Goal: Task Accomplishment & Management: Use online tool/utility

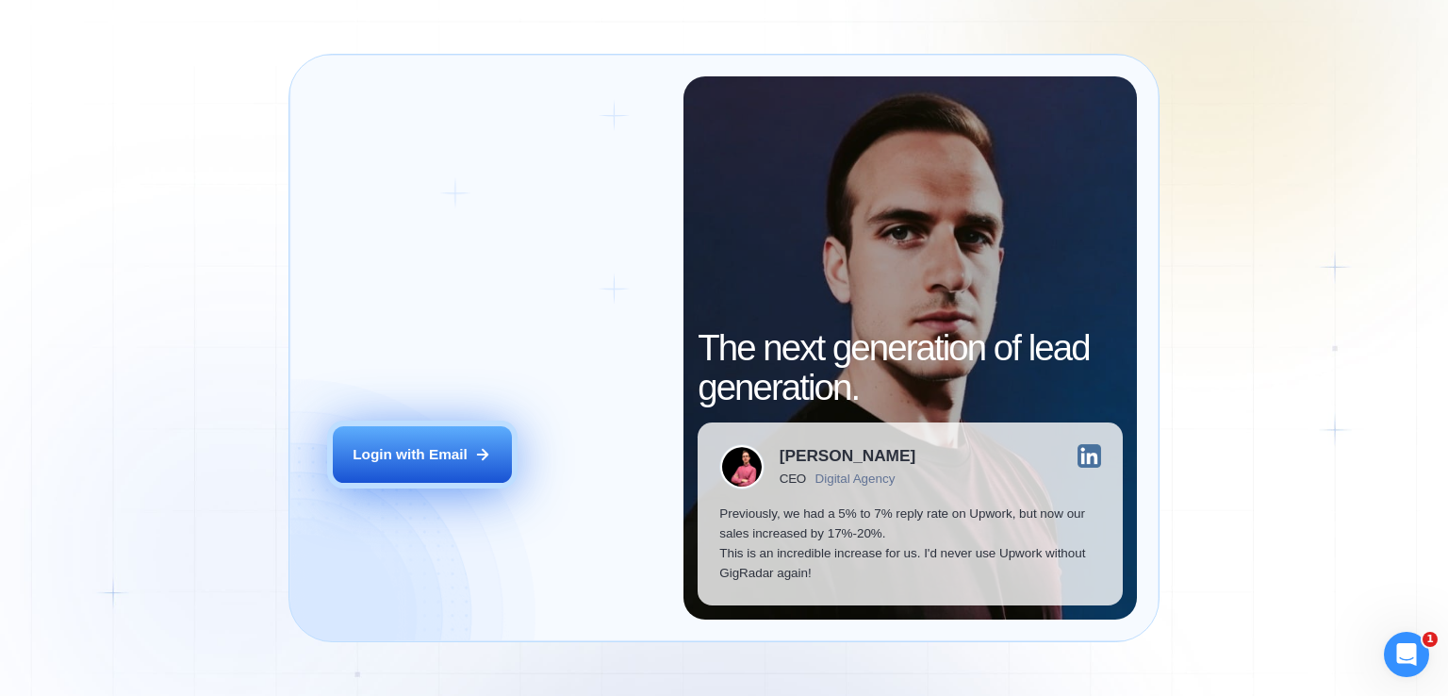
click at [436, 447] on div "Login with Email" at bounding box center [410, 454] width 115 height 20
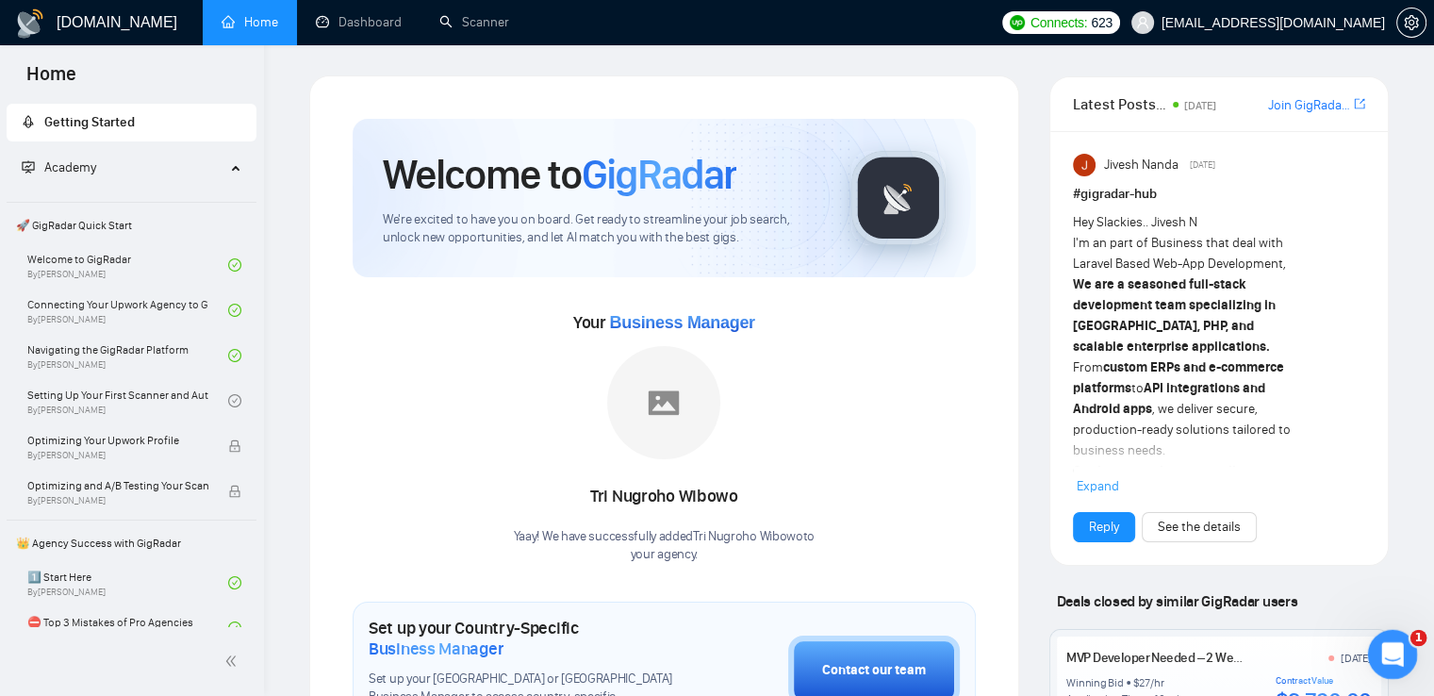
click at [1379, 657] on icon "Открыть службу сообщений Intercom" at bounding box center [1389, 651] width 31 height 31
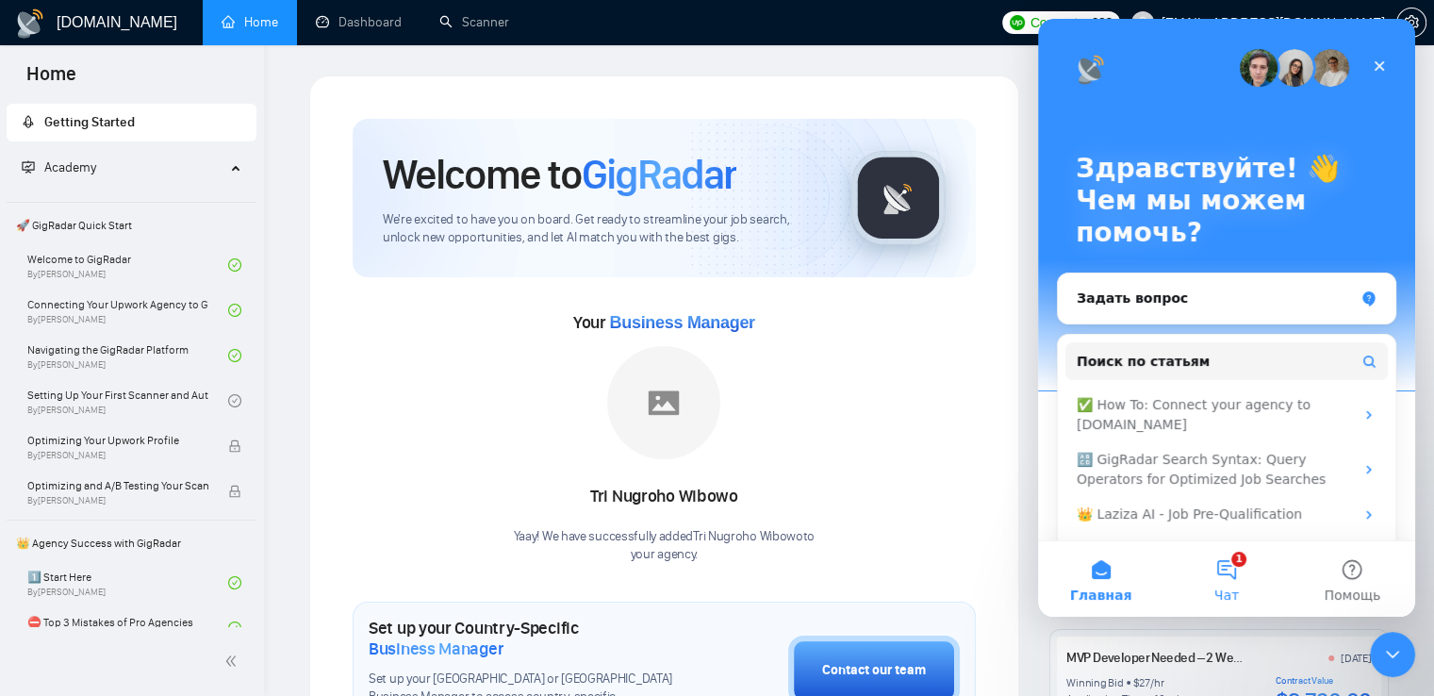
click at [1224, 583] on button "1 Чат" at bounding box center [1225, 578] width 125 height 75
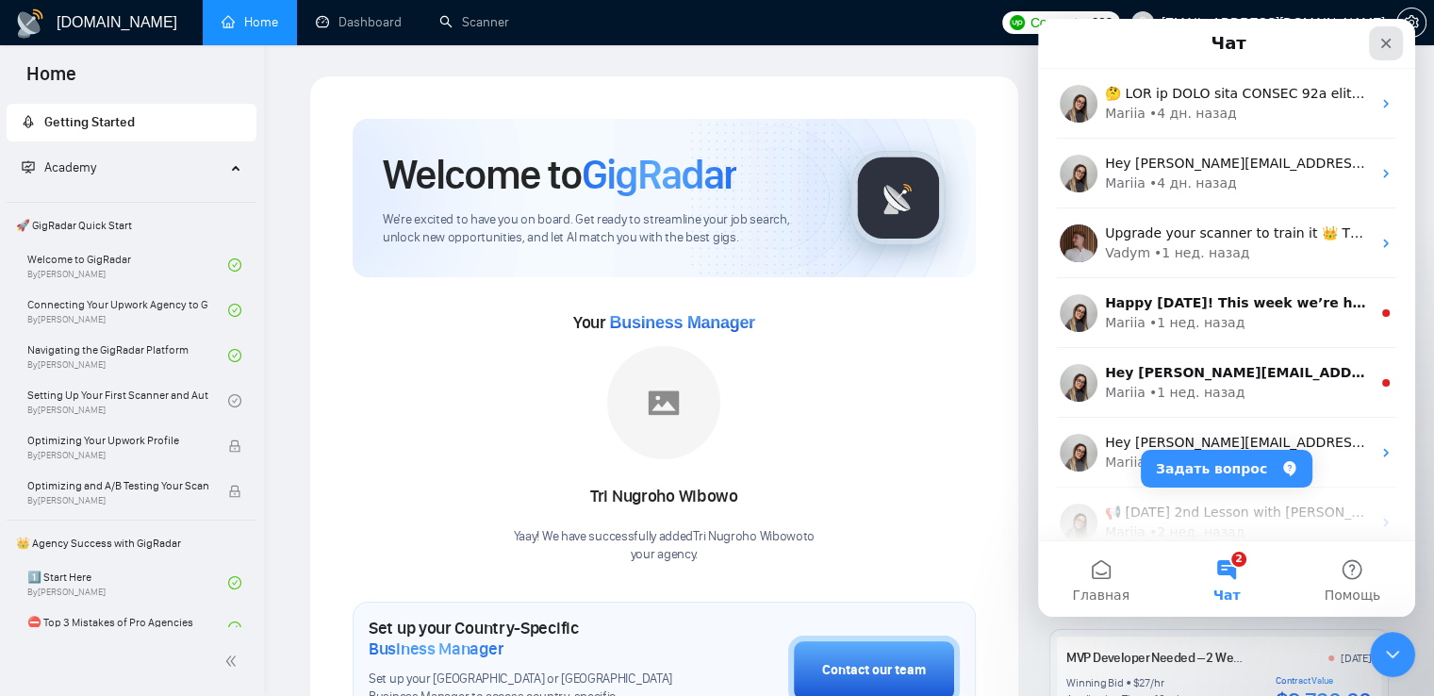
click at [1395, 48] on div "Закрыть" at bounding box center [1386, 43] width 34 height 34
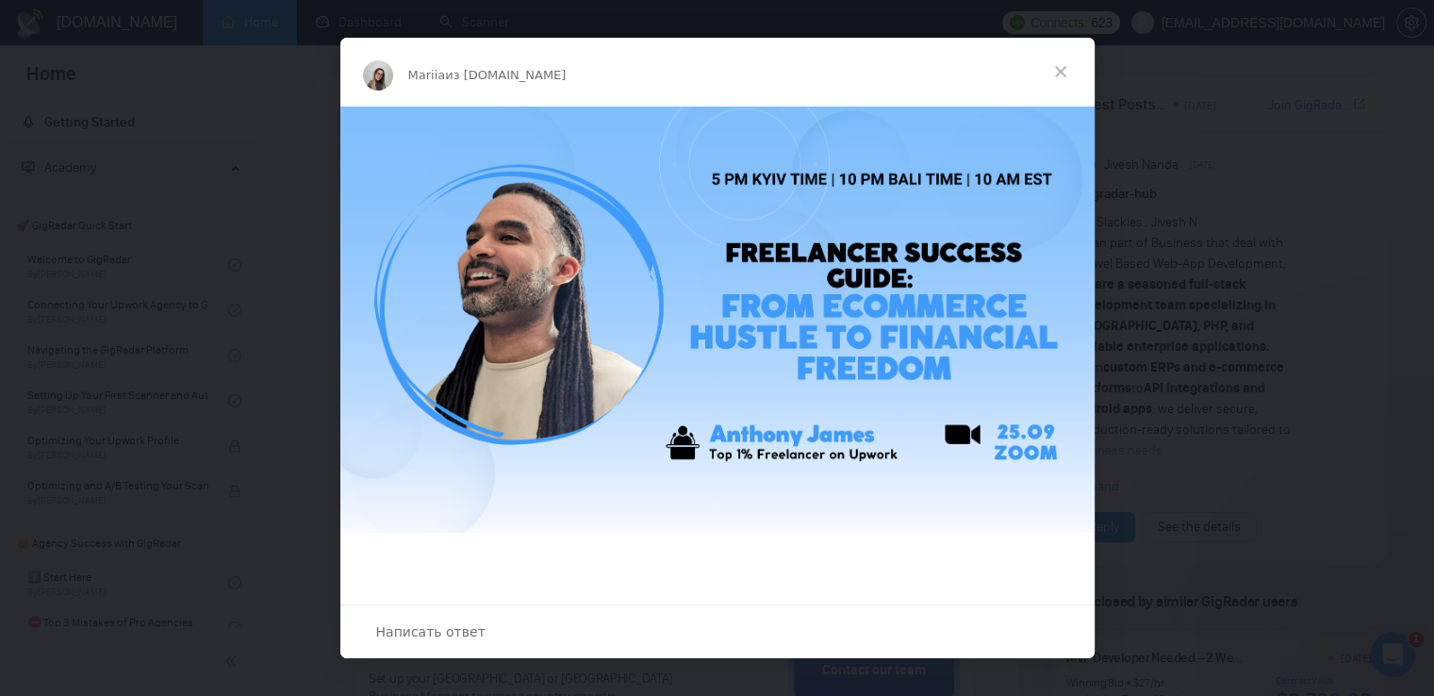
click at [1064, 69] on span "Закрыть" at bounding box center [1060, 72] width 68 height 68
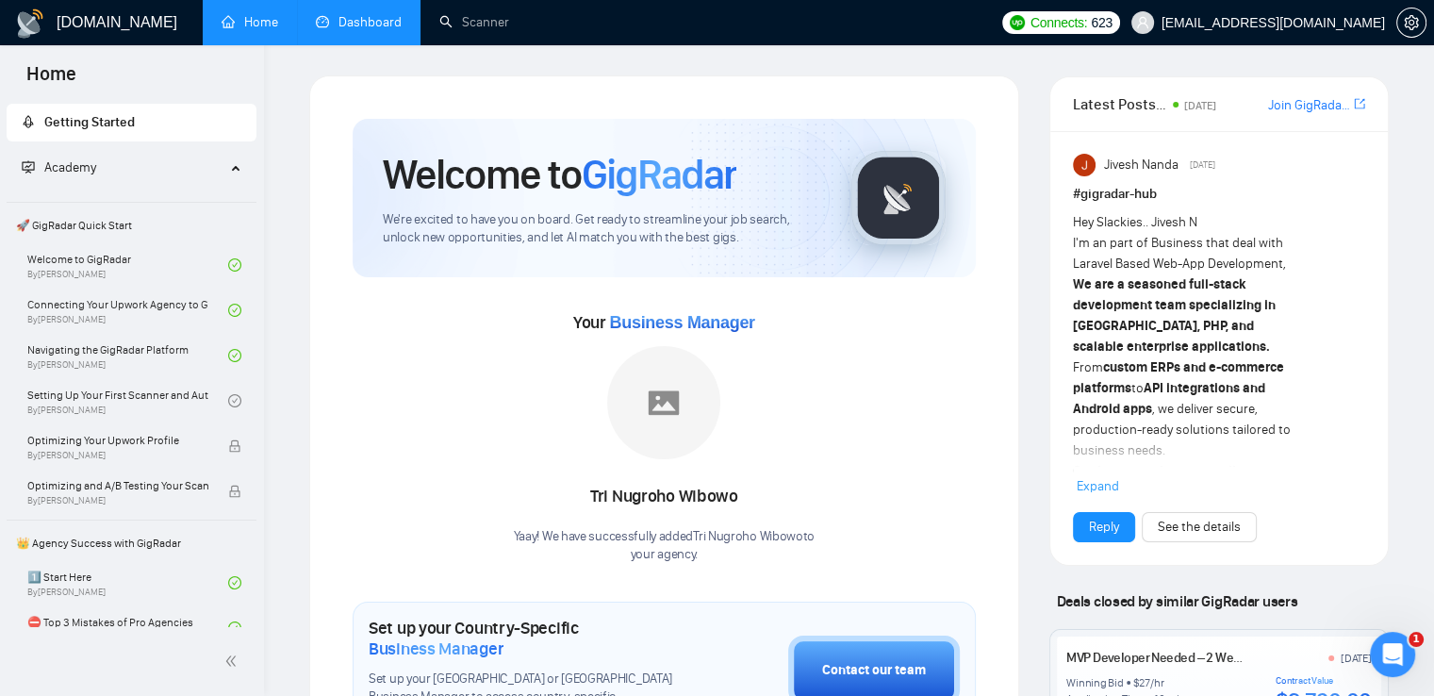
click at [339, 20] on link "Dashboard" at bounding box center [359, 22] width 86 height 16
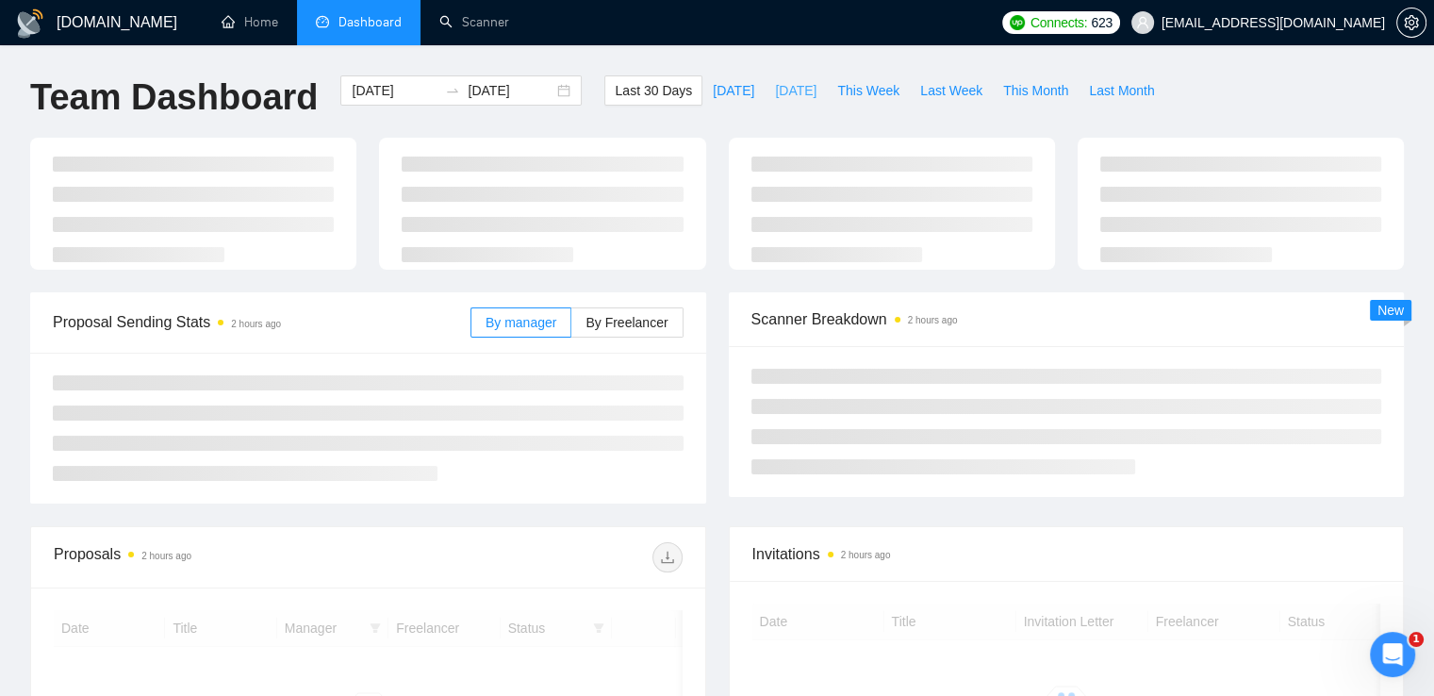
click at [775, 94] on span "[DATE]" at bounding box center [795, 90] width 41 height 21
type input "[DATE]"
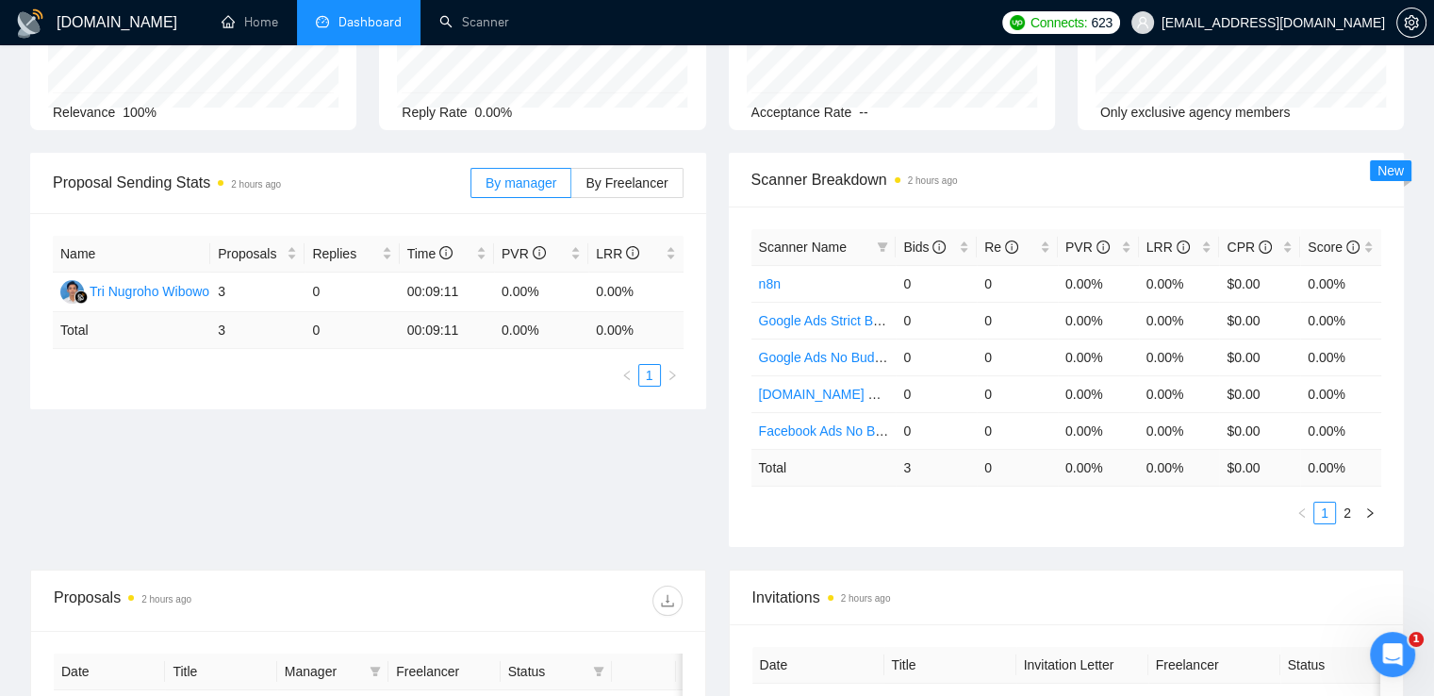
scroll to position [189, 0]
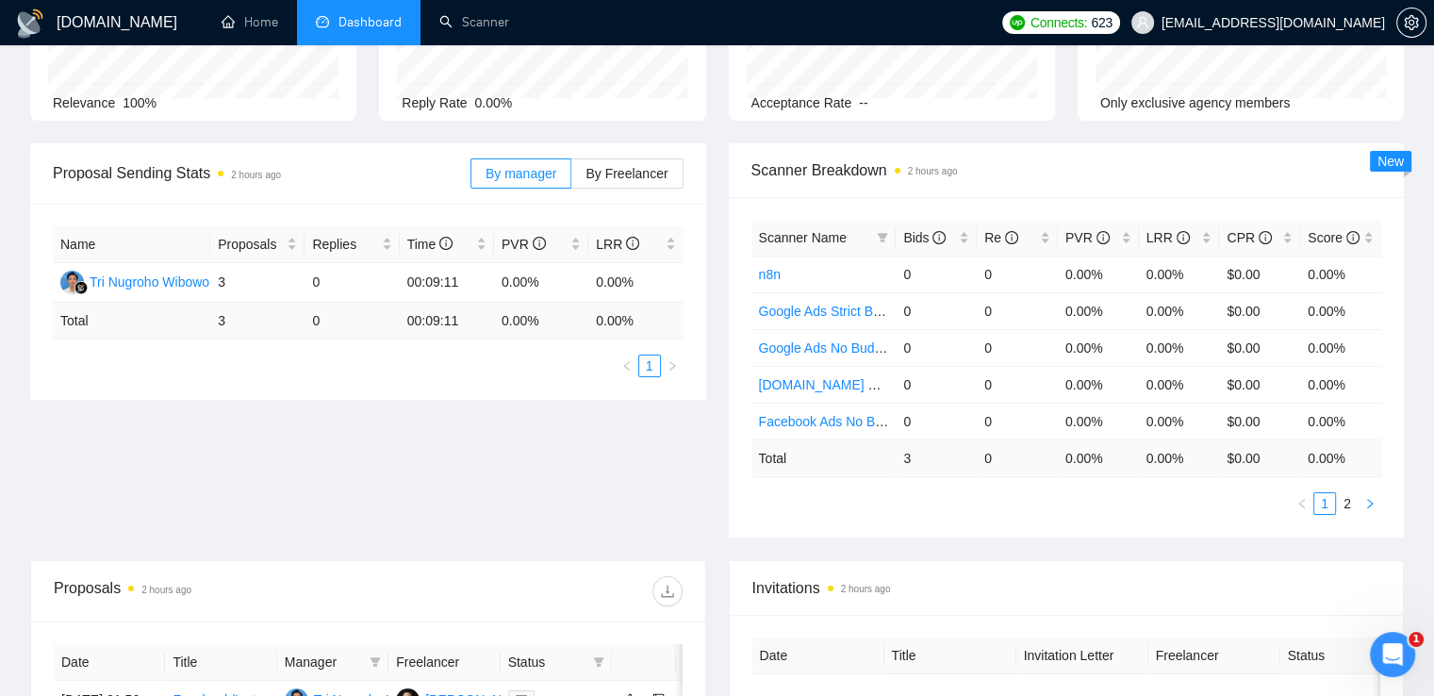
click at [1365, 504] on icon "right" at bounding box center [1369, 503] width 11 height 11
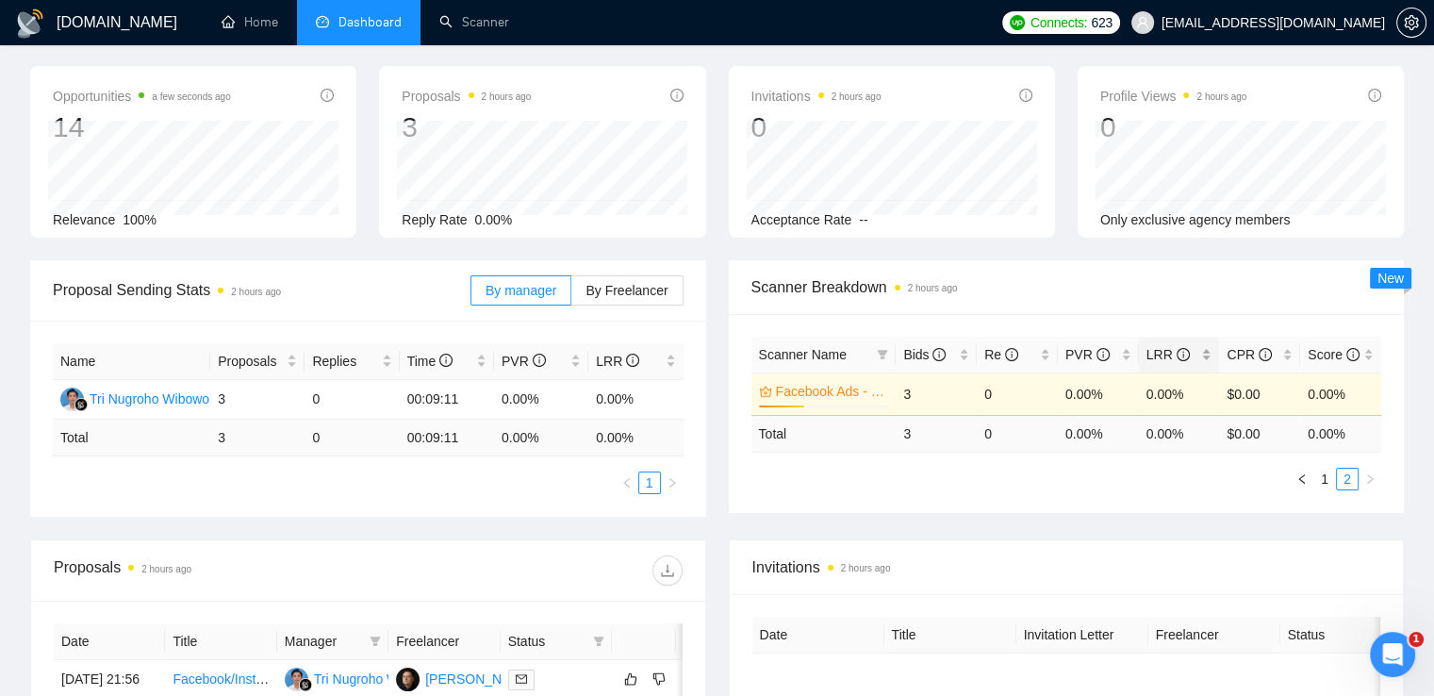
scroll to position [0, 0]
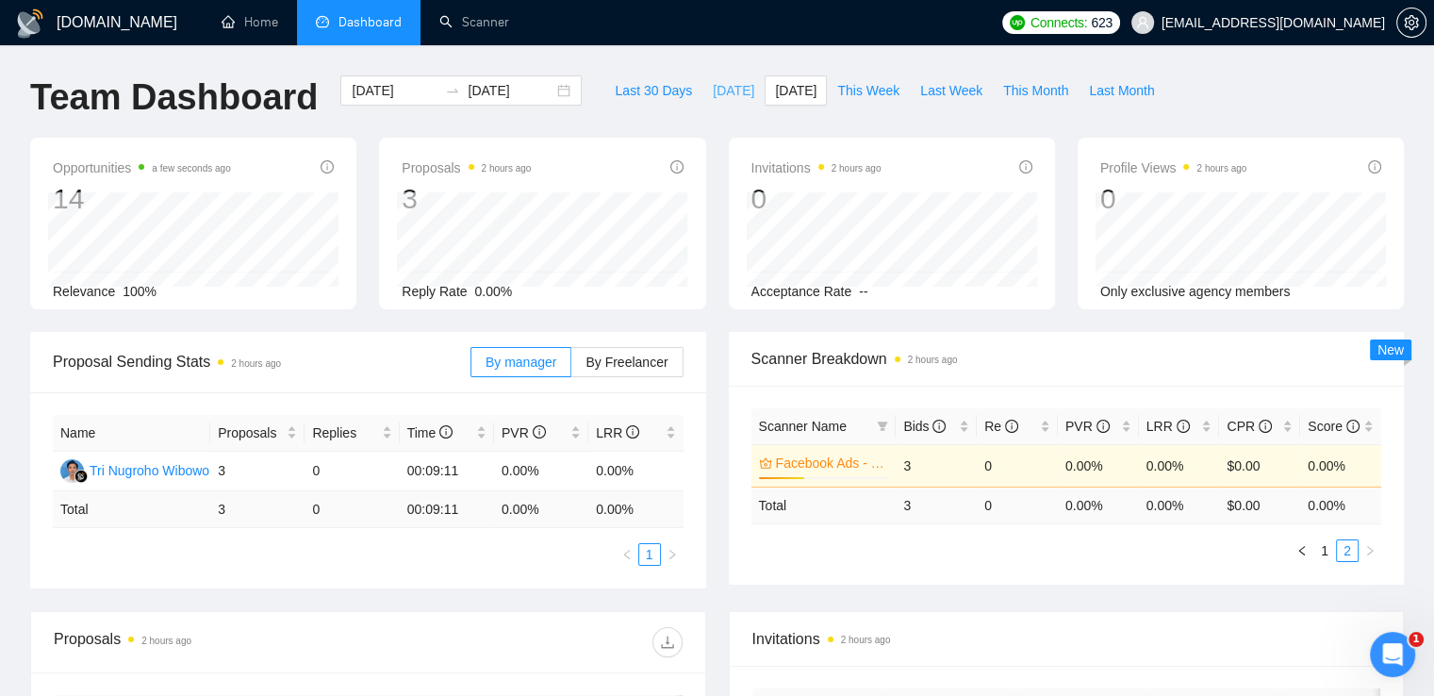
click at [721, 91] on span "[DATE]" at bounding box center [733, 90] width 41 height 21
type input "[DATE]"
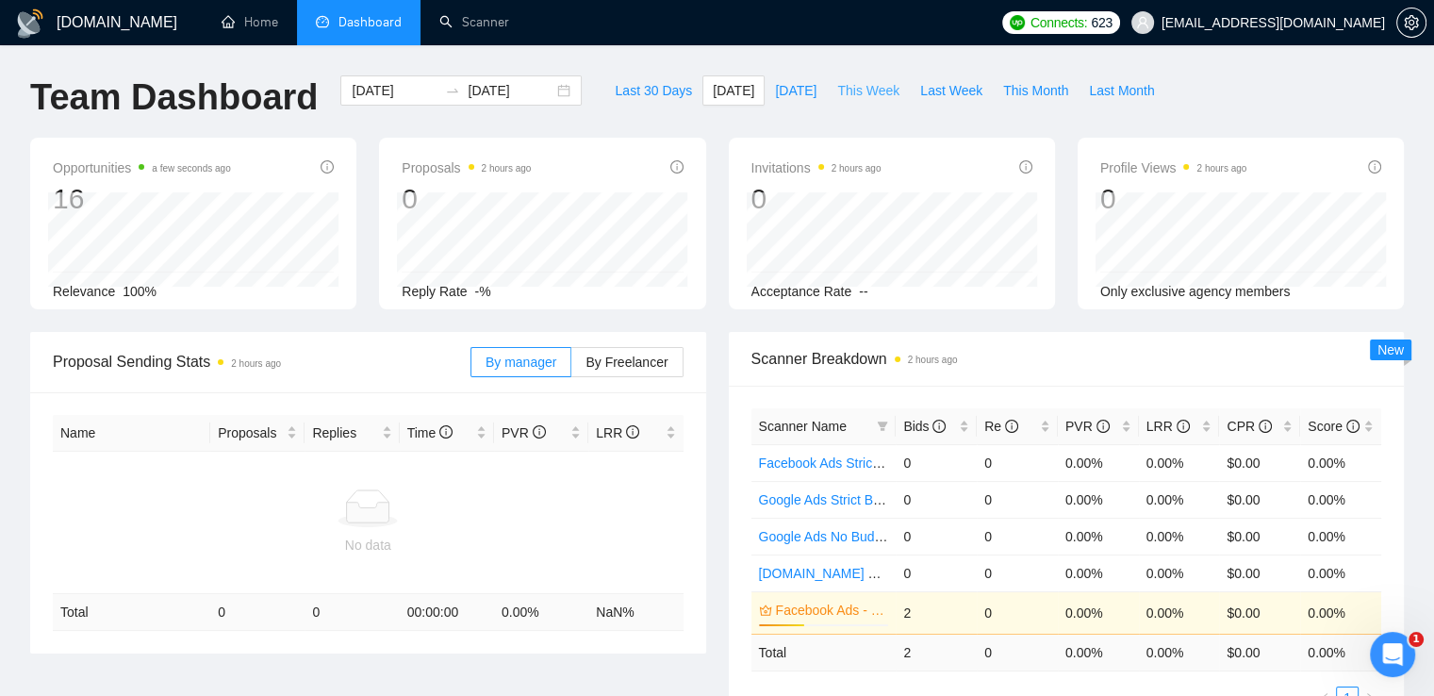
click at [846, 95] on span "This Week" at bounding box center [868, 90] width 62 height 21
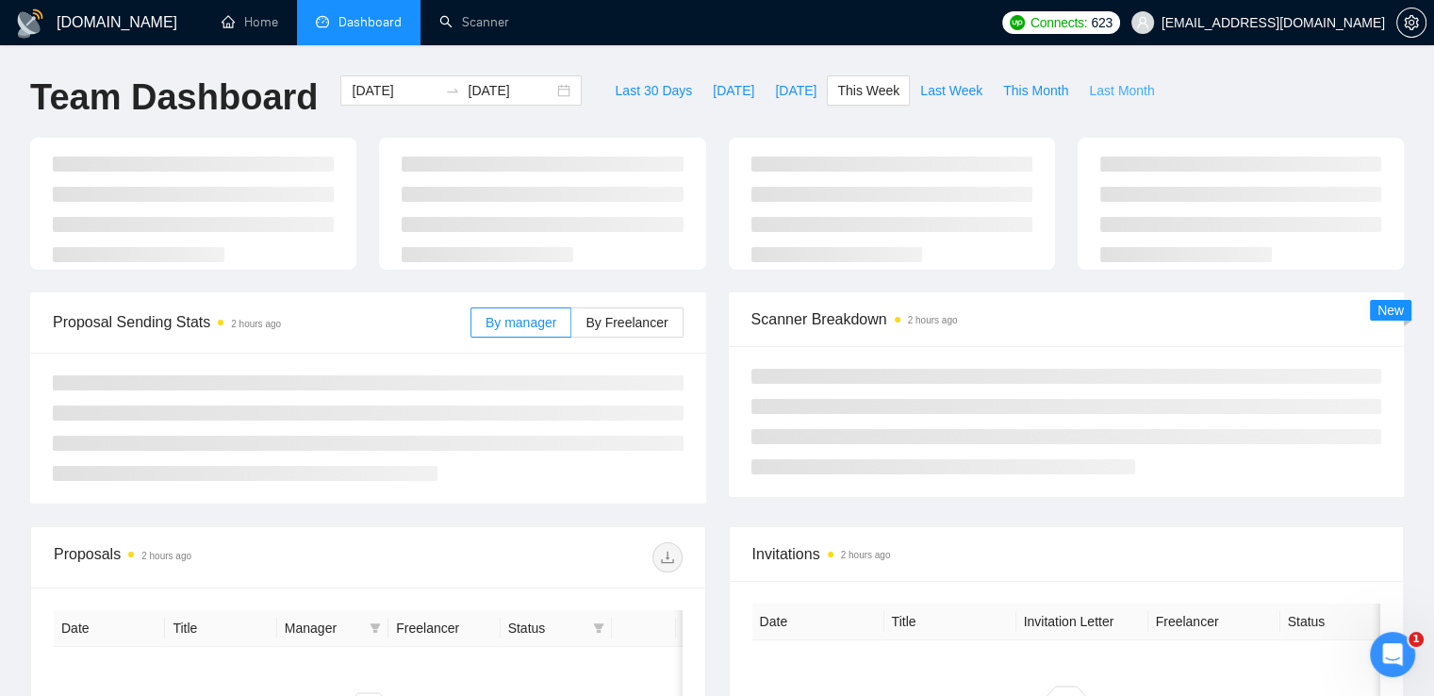
type input "[DATE]"
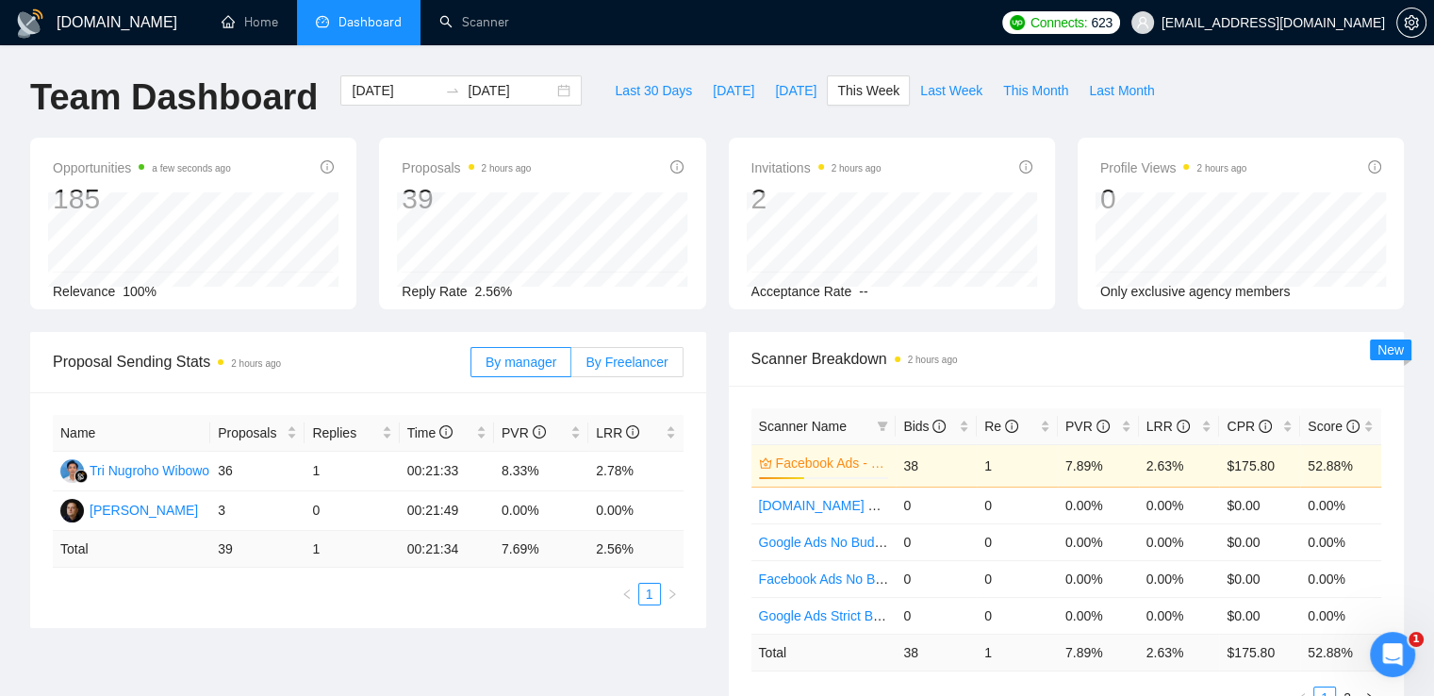
click at [641, 354] on span "By Freelancer" at bounding box center [626, 361] width 82 height 15
click at [571, 367] on input "By Freelancer" at bounding box center [571, 367] width 0 height 0
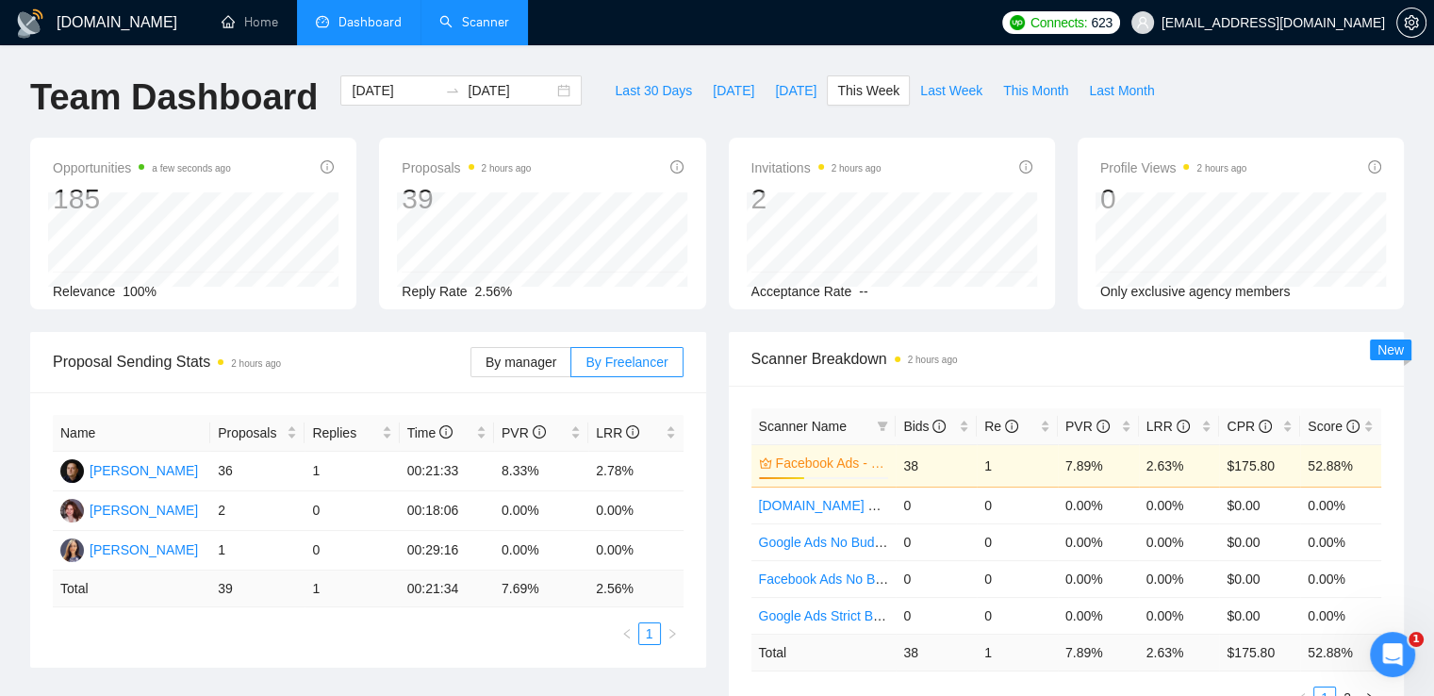
click at [486, 30] on link "Scanner" at bounding box center [474, 22] width 70 height 16
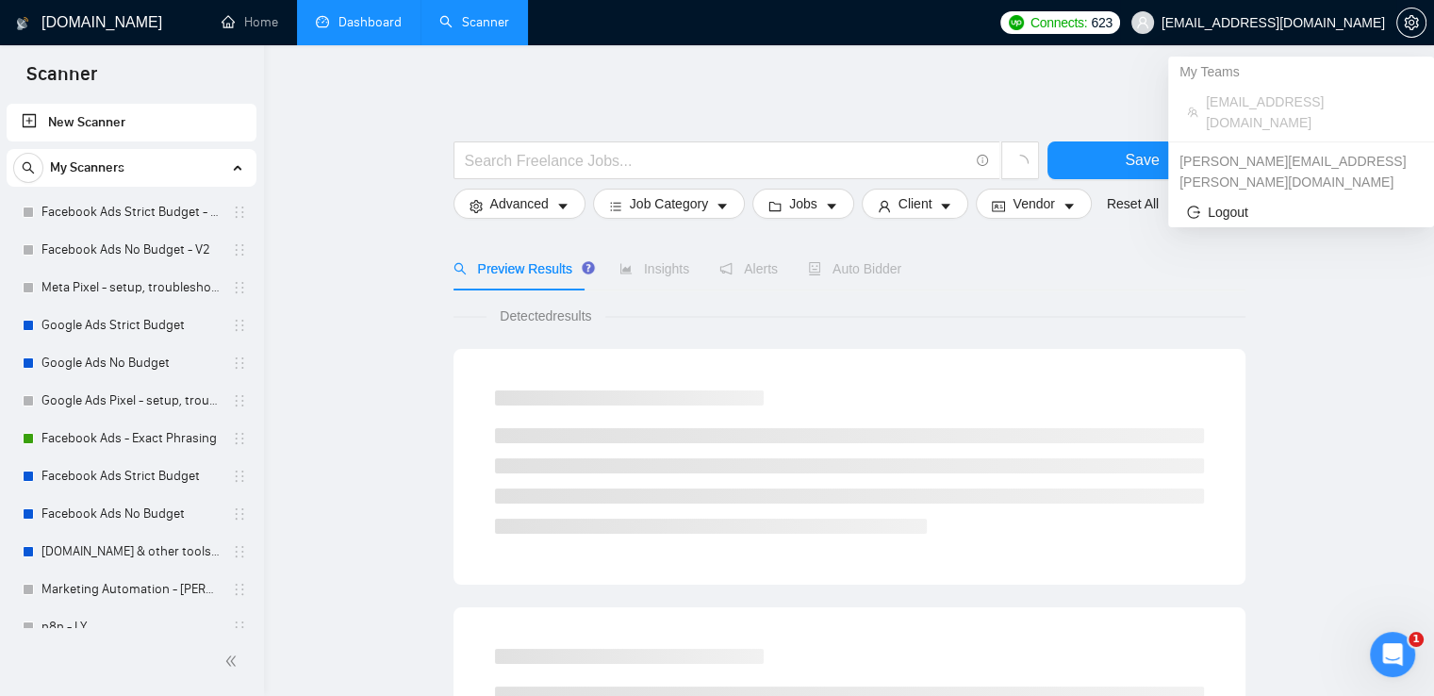
click at [1344, 23] on span "[EMAIL_ADDRESS][DOMAIN_NAME]" at bounding box center [1272, 23] width 223 height 0
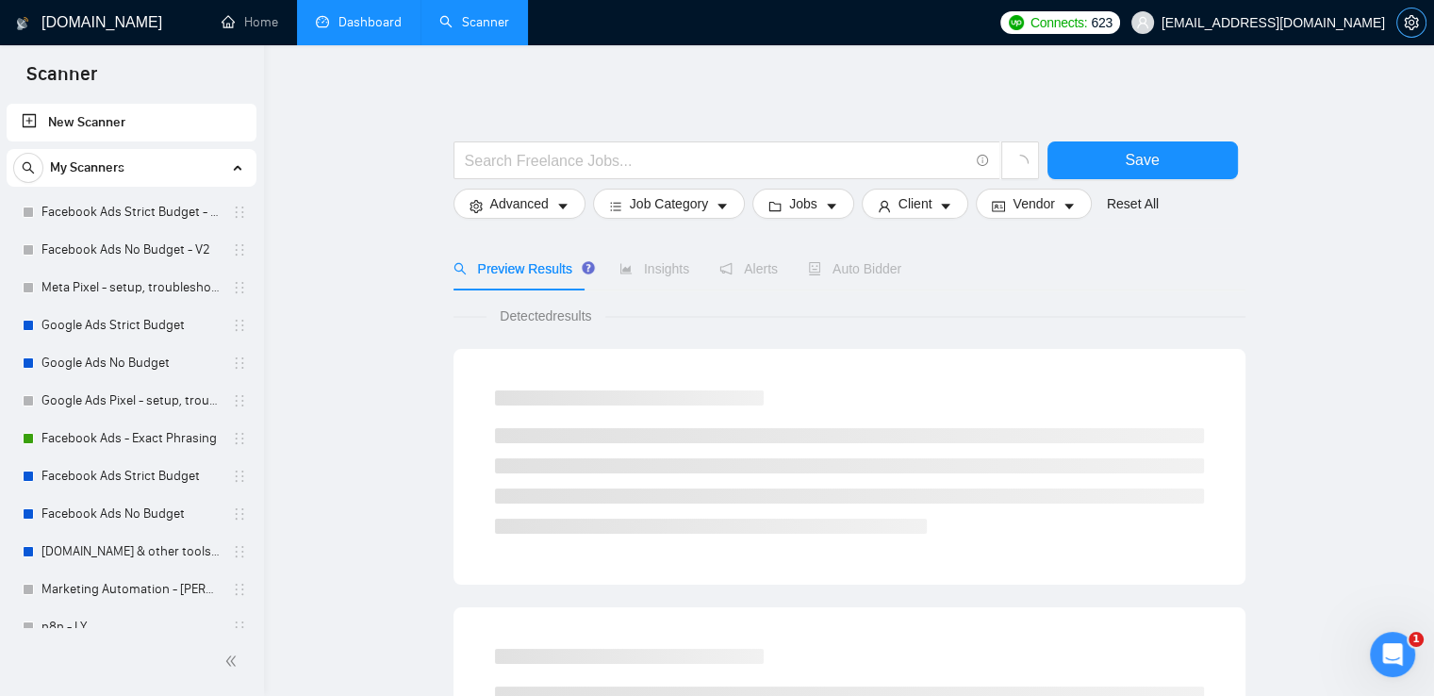
click at [1410, 20] on icon "setting" at bounding box center [1410, 22] width 14 height 15
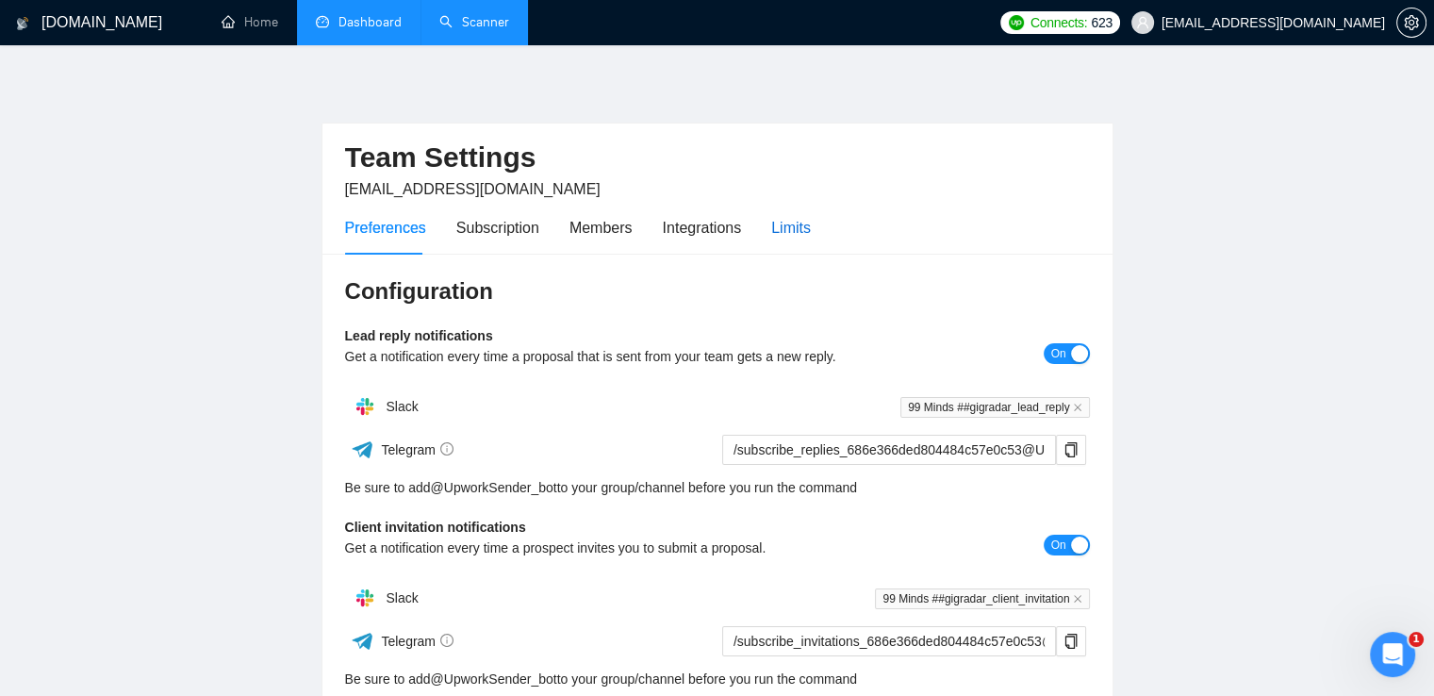
click at [771, 222] on div "Limits" at bounding box center [791, 228] width 40 height 24
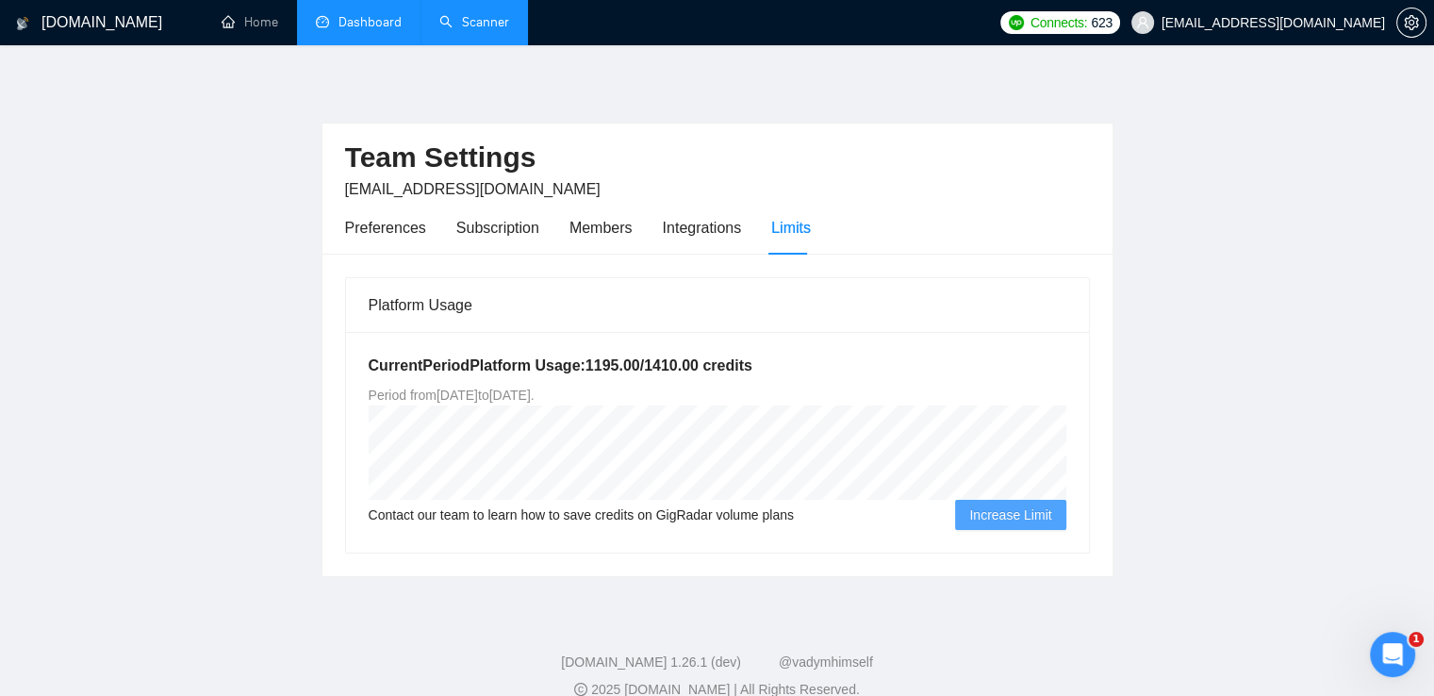
click at [495, 16] on link "Scanner" at bounding box center [474, 22] width 70 height 16
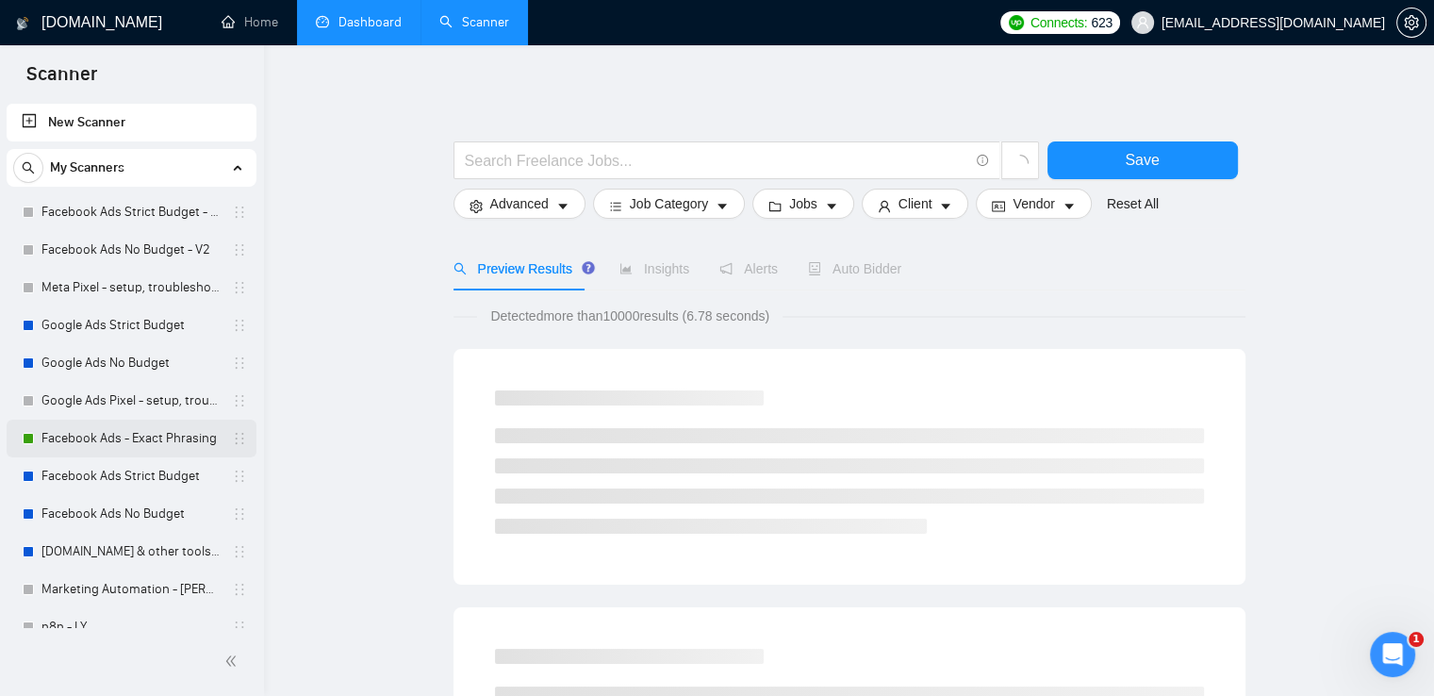
click at [91, 443] on link "Facebook Ads - Exact Phrasing" at bounding box center [130, 438] width 179 height 38
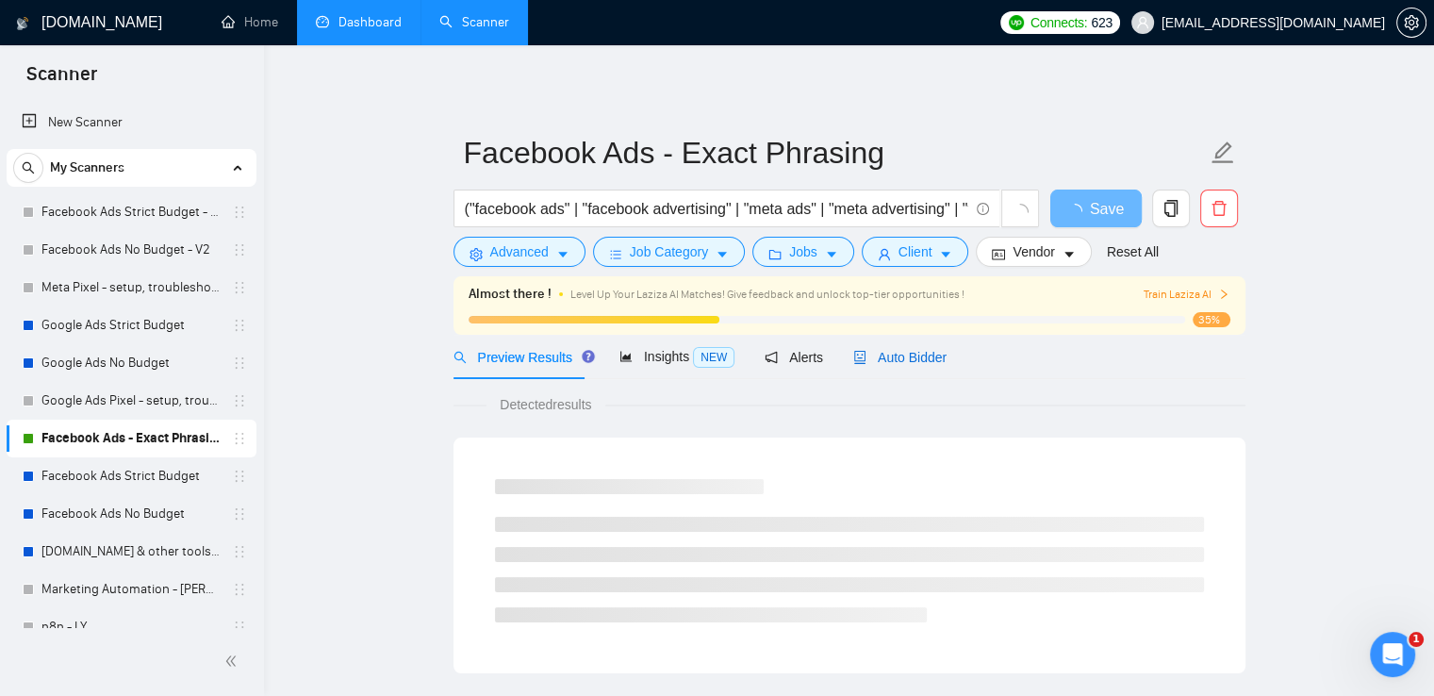
click at [871, 354] on span "Auto Bidder" at bounding box center [899, 357] width 93 height 15
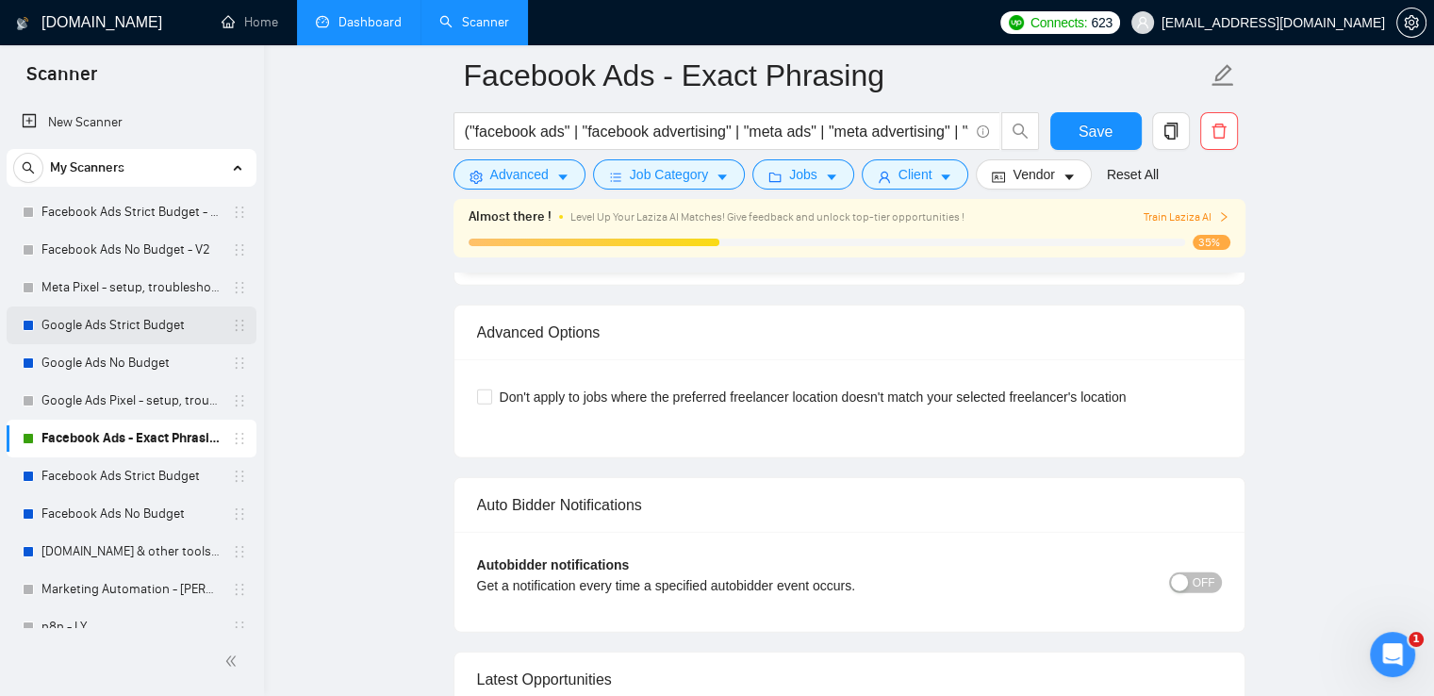
scroll to position [4339, 0]
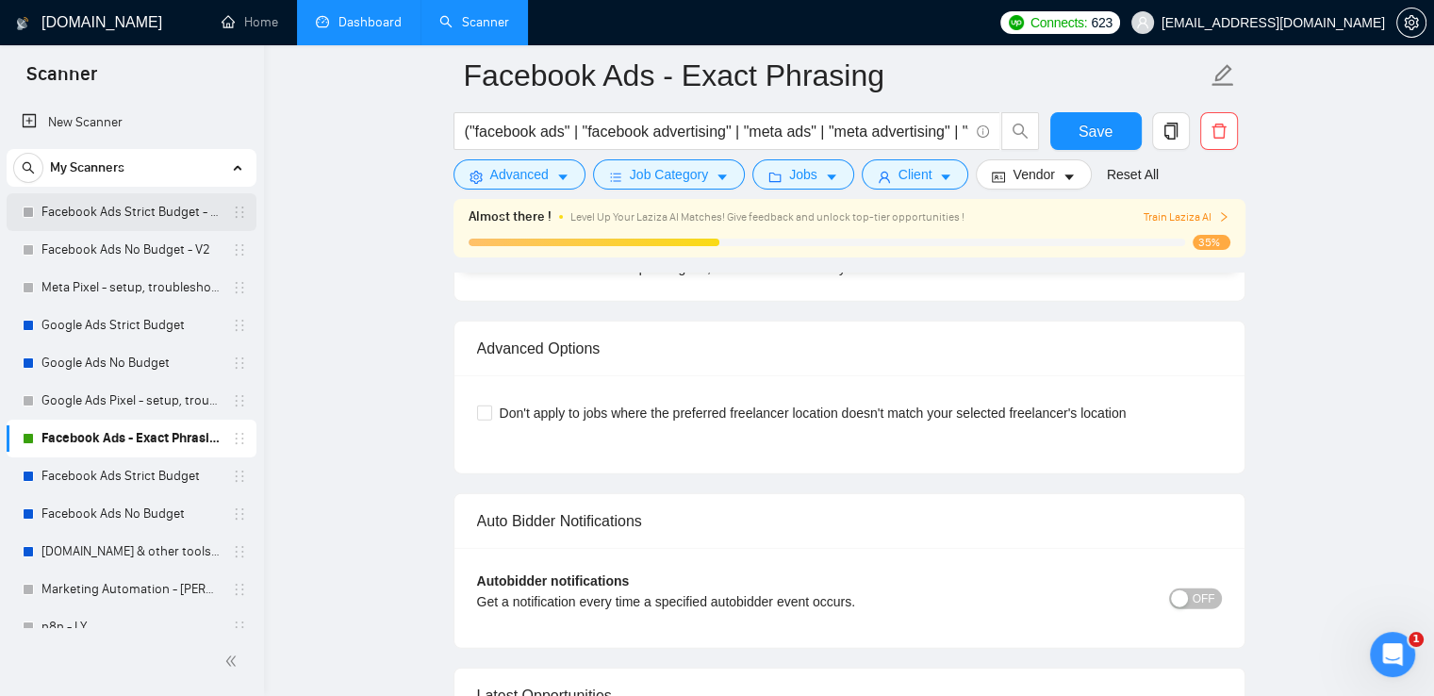
click at [97, 212] on link "Facebook Ads Strict Budget - V2" at bounding box center [130, 212] width 179 height 38
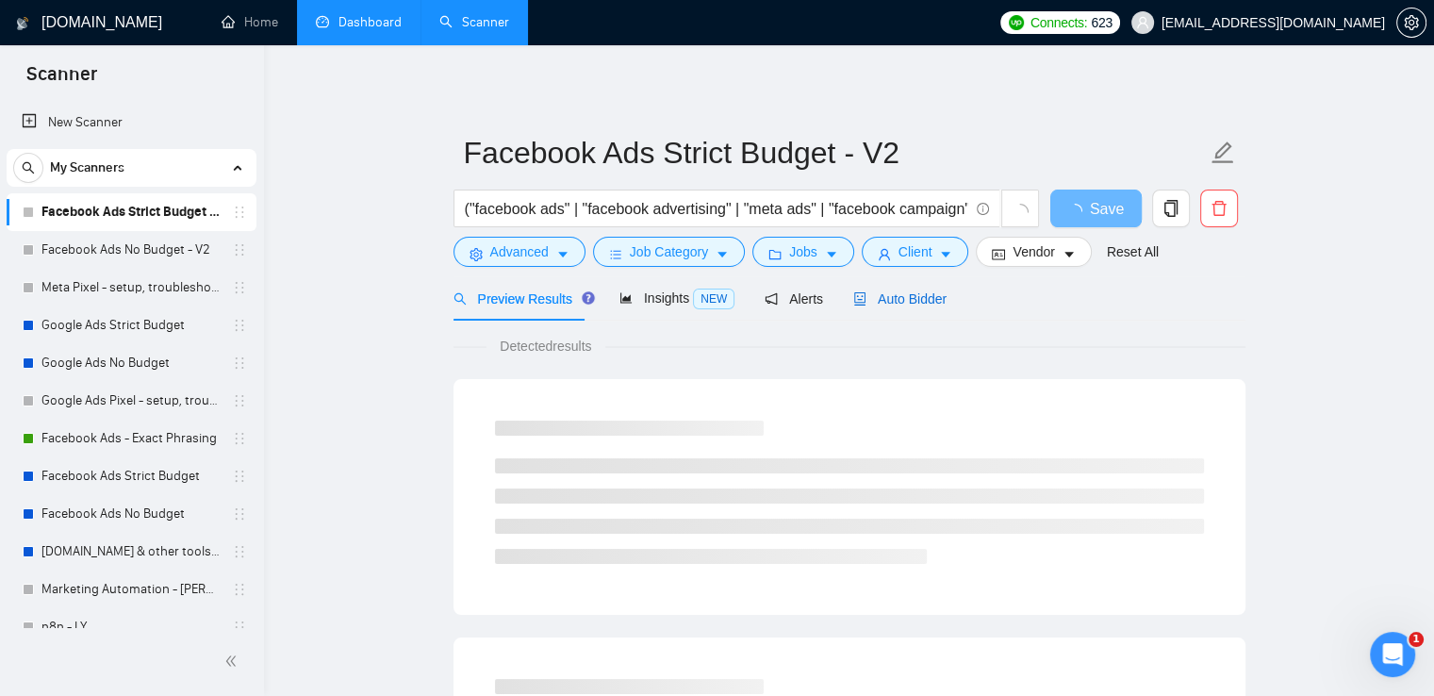
click at [910, 299] on span "Auto Bidder" at bounding box center [899, 298] width 93 height 15
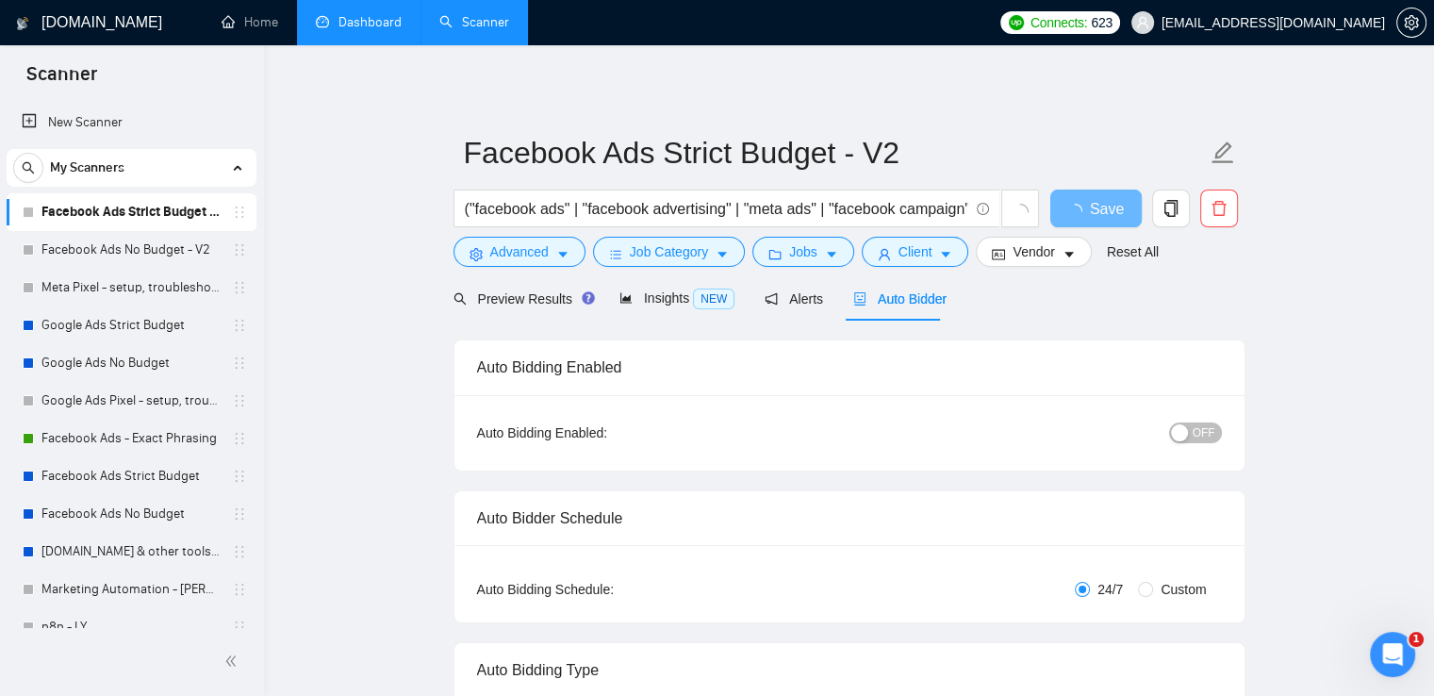
radio input "false"
radio input "true"
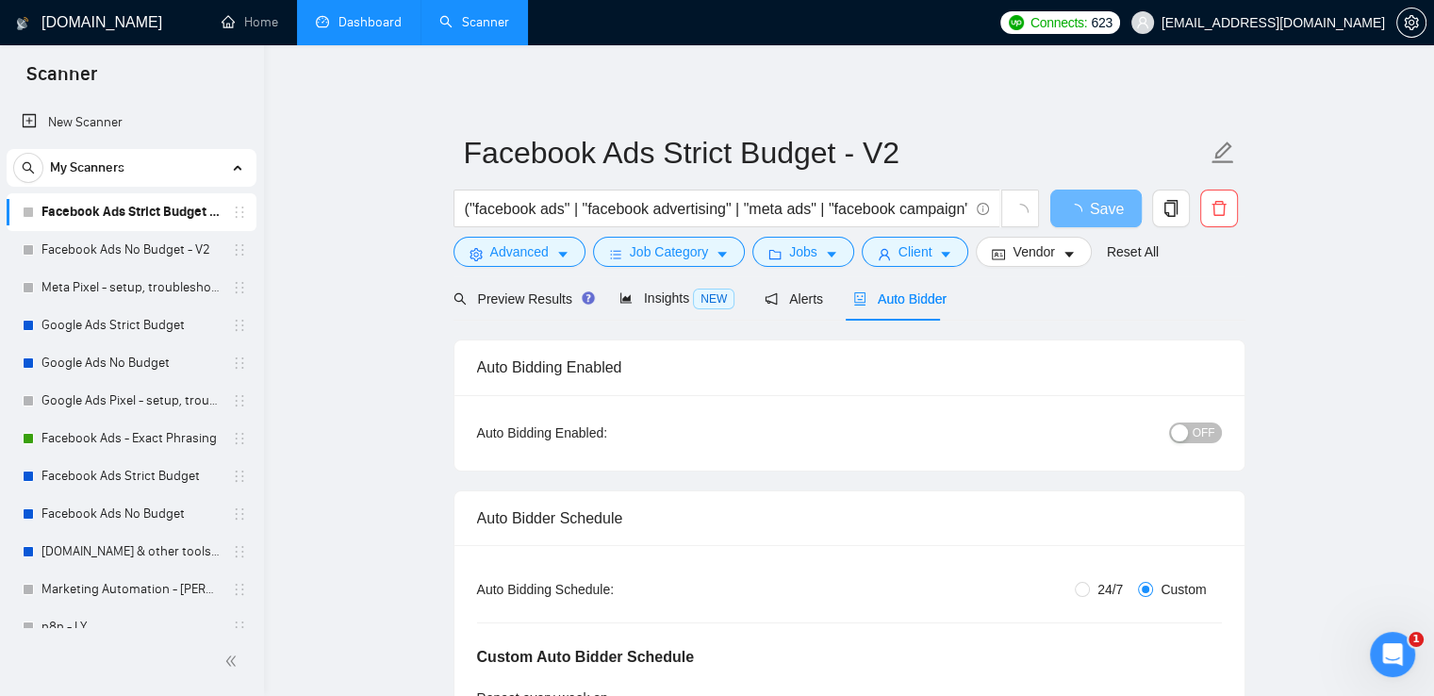
click at [1199, 427] on span "OFF" at bounding box center [1203, 432] width 23 height 21
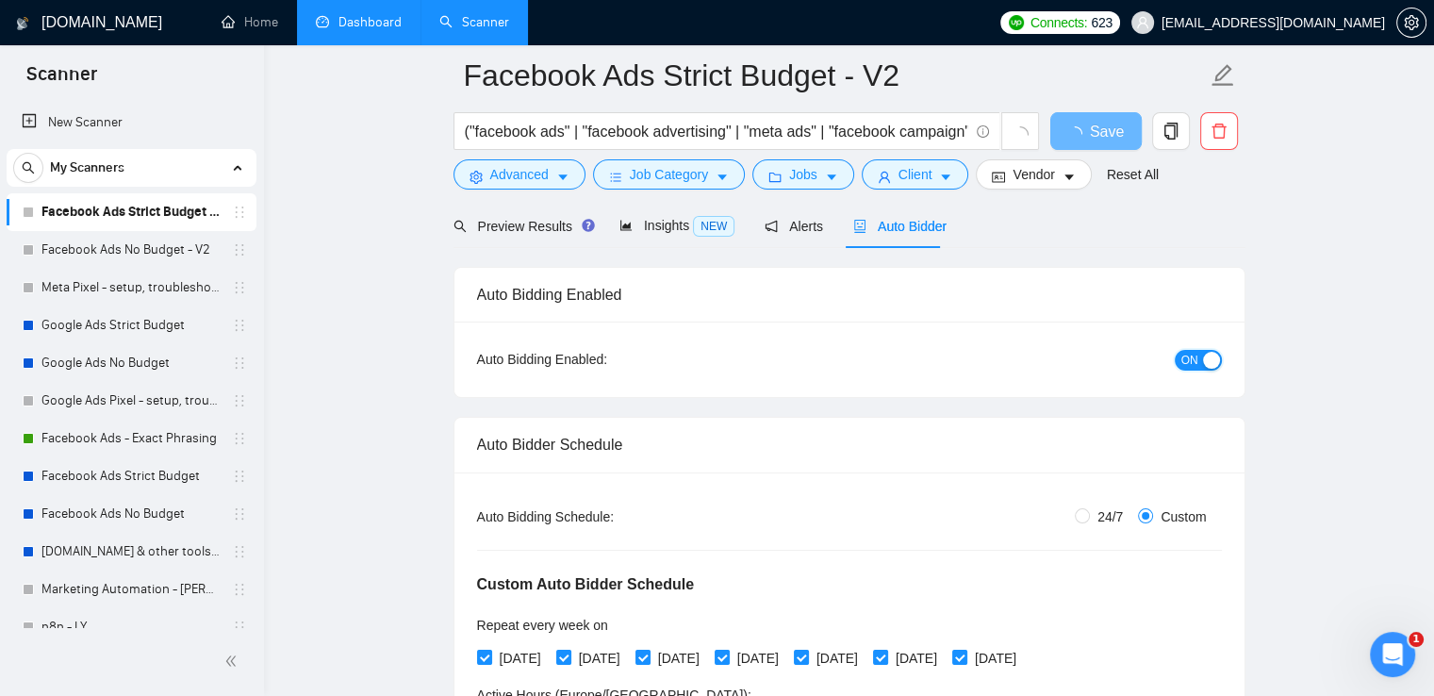
scroll to position [189, 0]
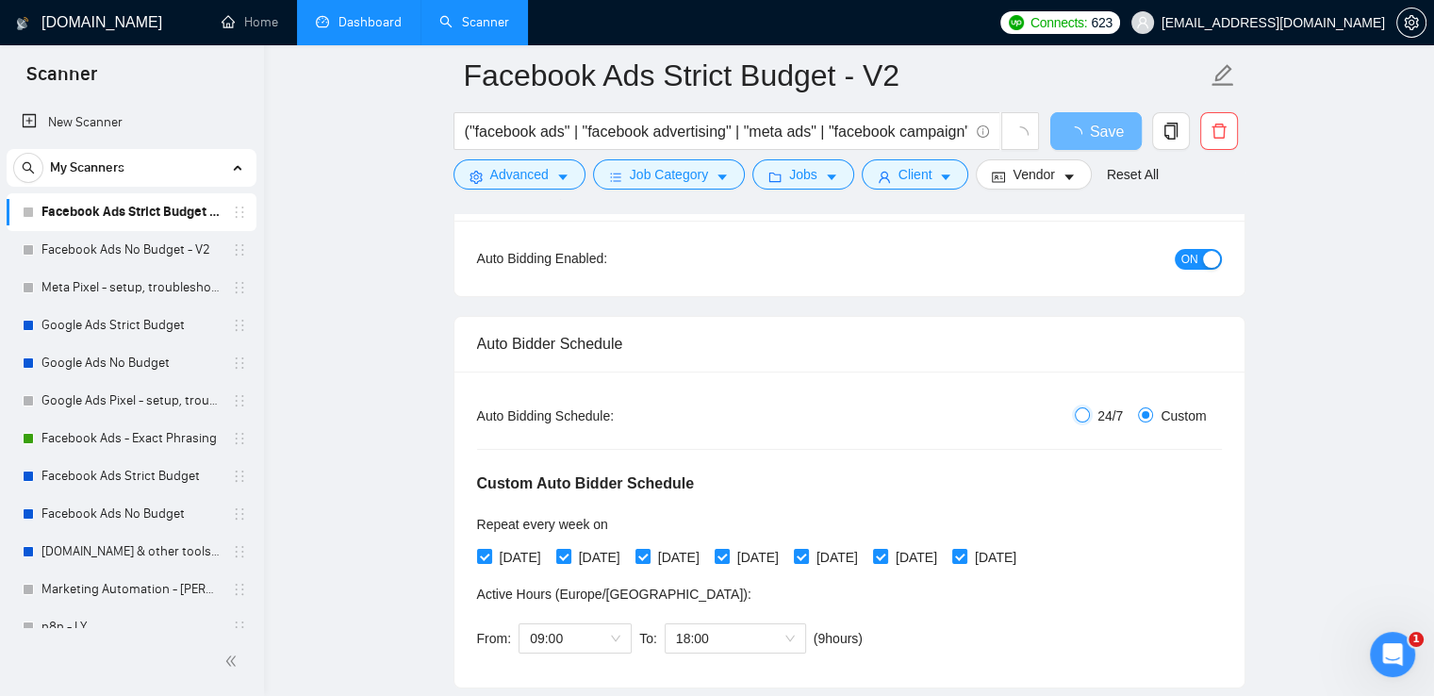
click at [1085, 413] on input "24/7" at bounding box center [1081, 414] width 15 height 15
radio input "true"
radio input "false"
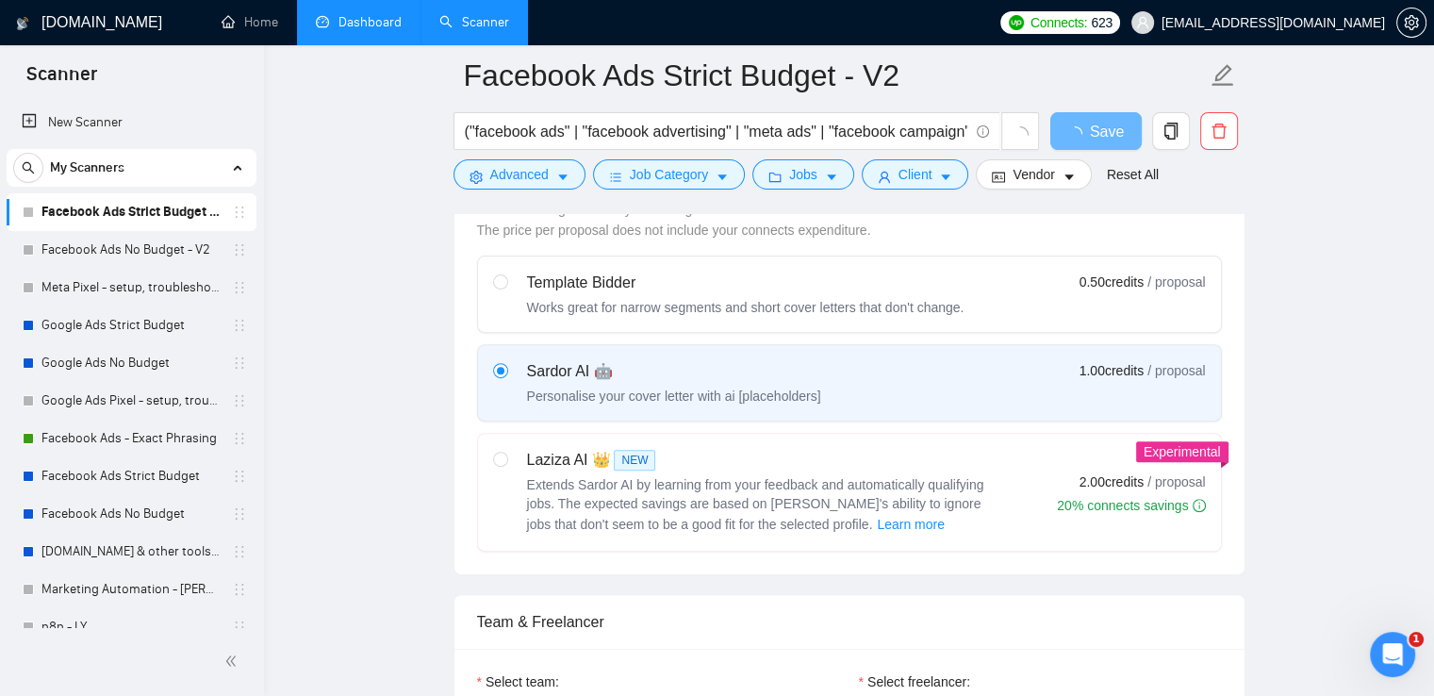
scroll to position [754, 0]
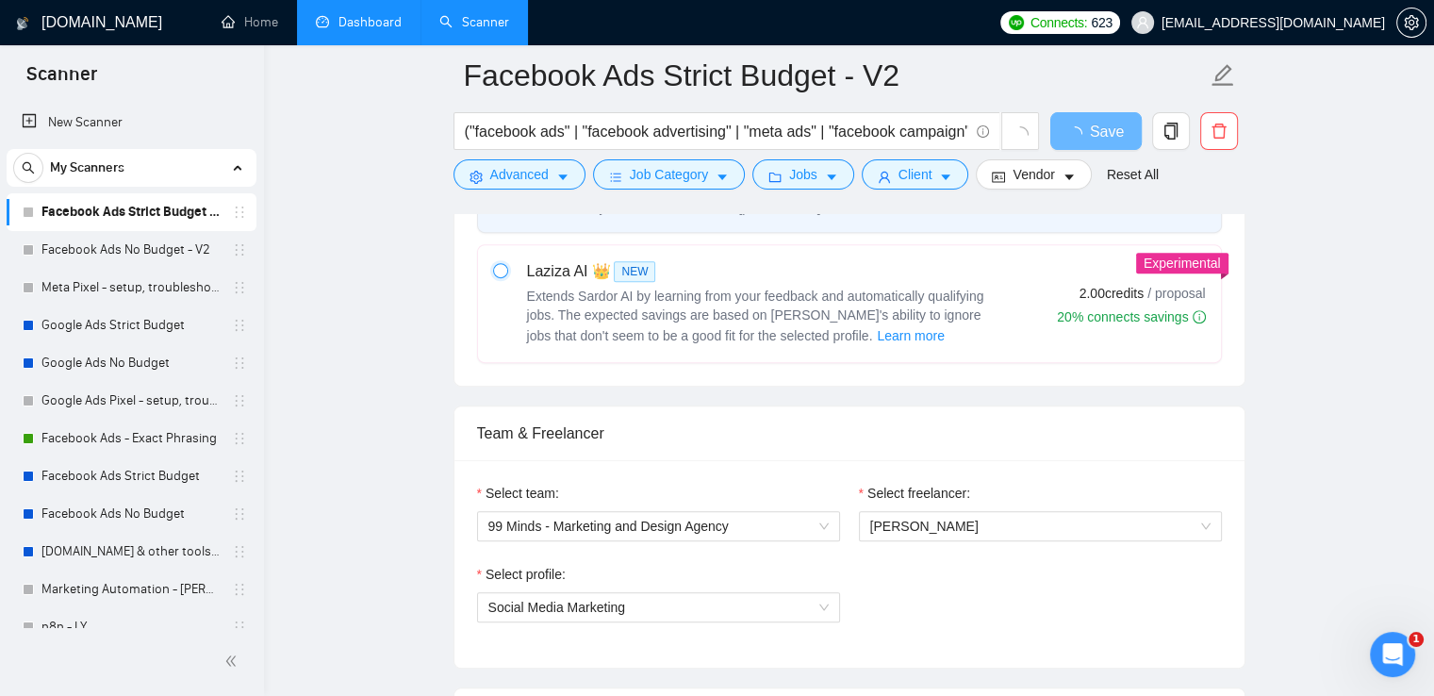
click at [502, 265] on input "radio" at bounding box center [499, 269] width 13 height 13
radio input "true"
radio input "false"
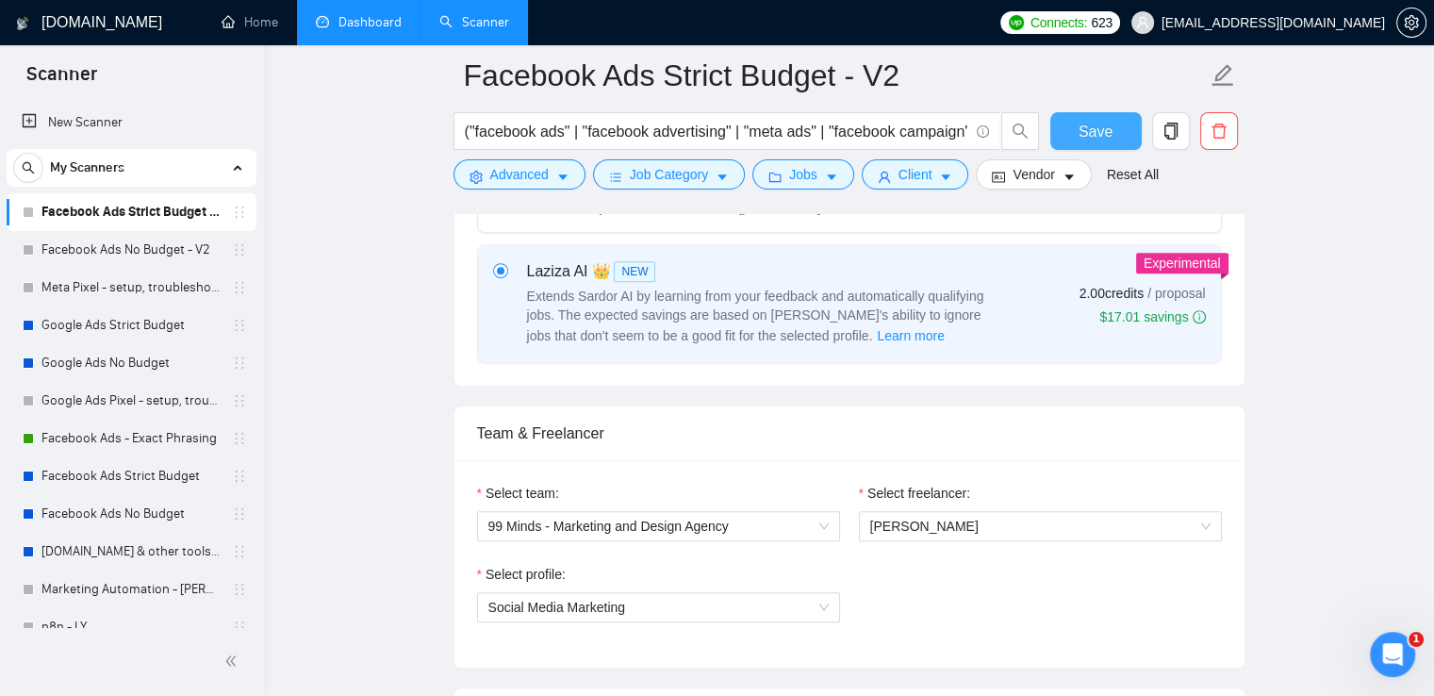
click at [1076, 124] on button "Save" at bounding box center [1095, 131] width 91 height 38
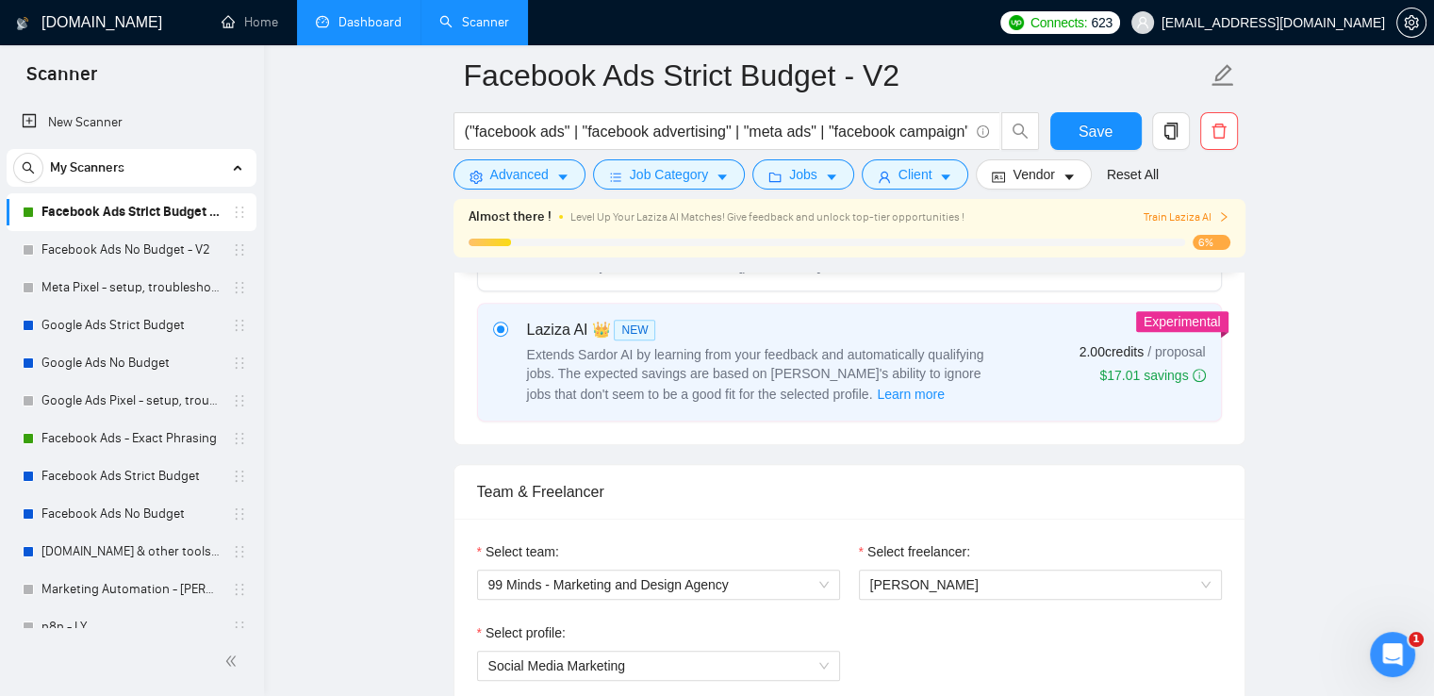
click at [368, 16] on link "Dashboard" at bounding box center [359, 22] width 86 height 16
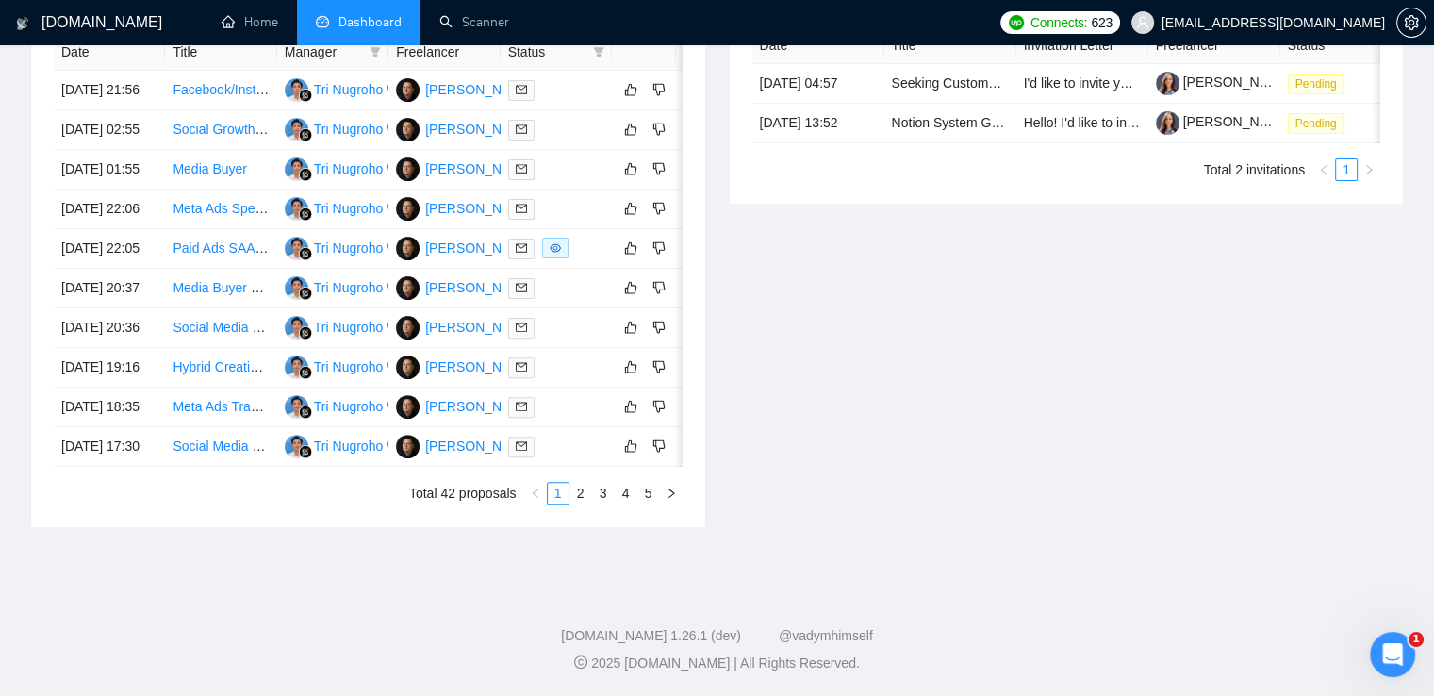
scroll to position [411, 0]
